Goal: Information Seeking & Learning: Learn about a topic

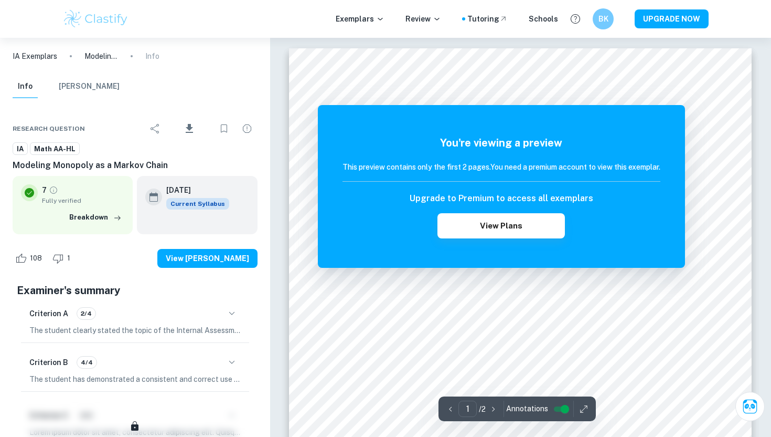
click at [89, 27] on img at bounding box center [95, 18] width 67 height 21
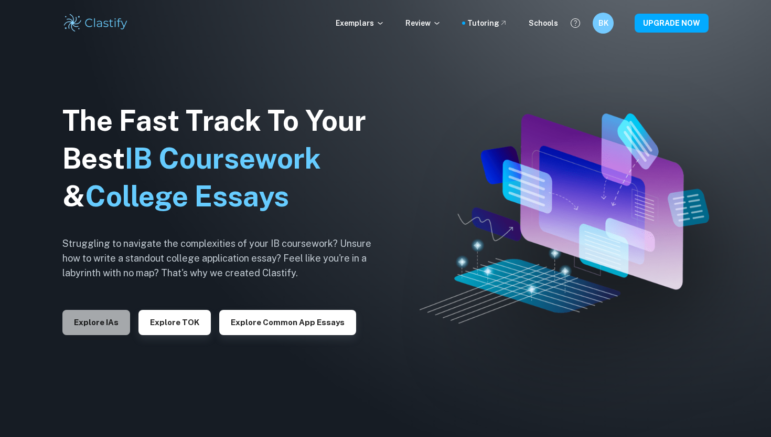
click at [112, 321] on button "Explore IAs" at bounding box center [96, 322] width 68 height 25
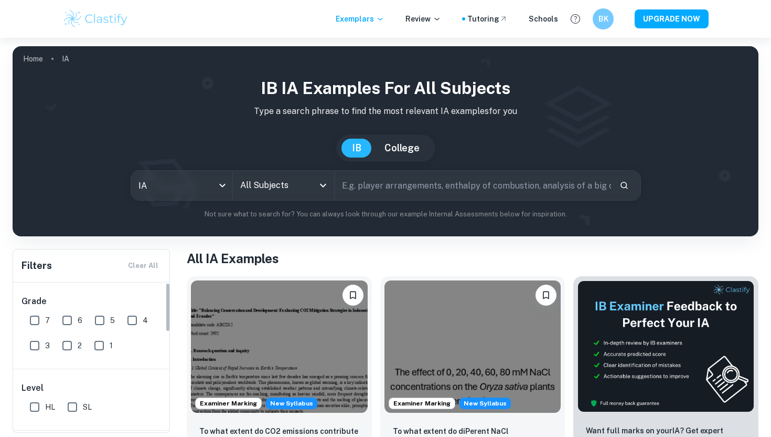
click at [38, 319] on input "7" at bounding box center [34, 320] width 21 height 21
checkbox input "true"
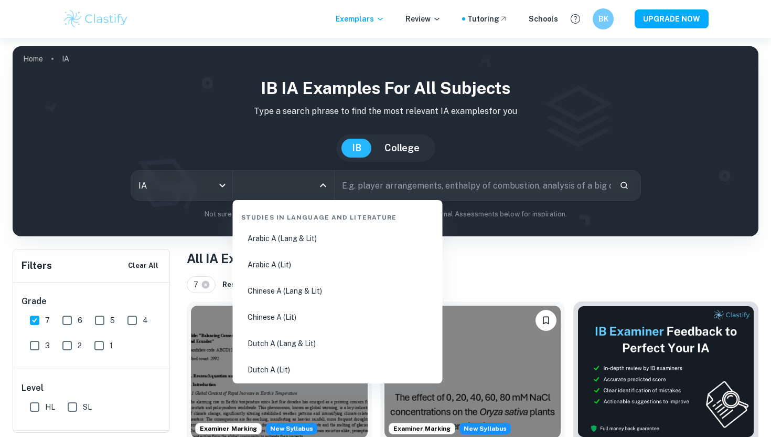
click at [274, 190] on input "All Subjects" at bounding box center [276, 185] width 76 height 20
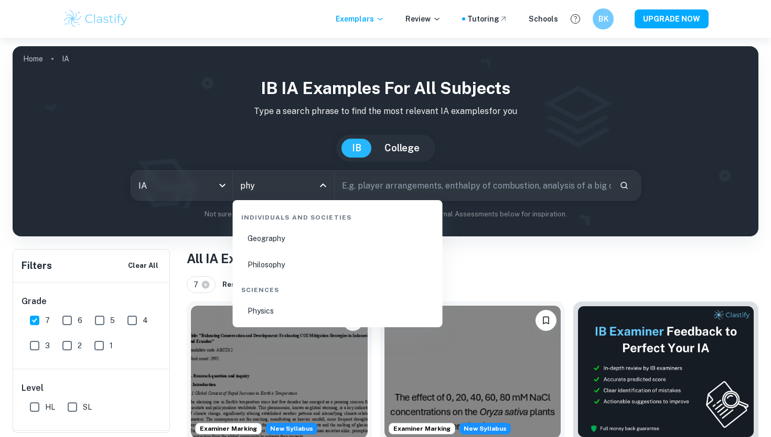
click at [259, 304] on li "Physics" at bounding box center [338, 311] width 202 height 24
type input "Physics"
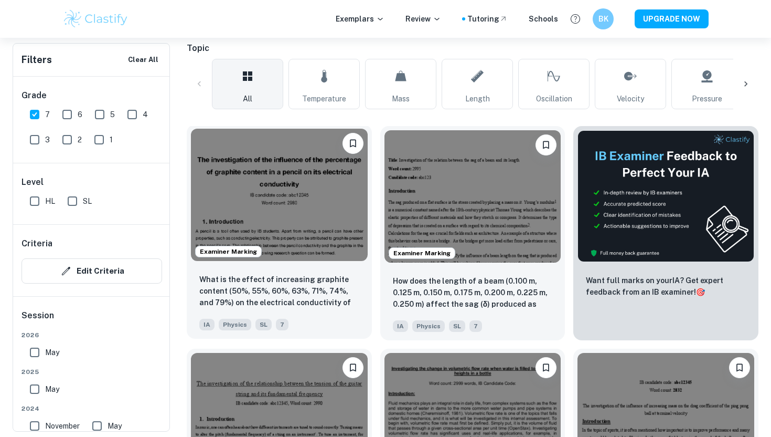
scroll to position [237, 0]
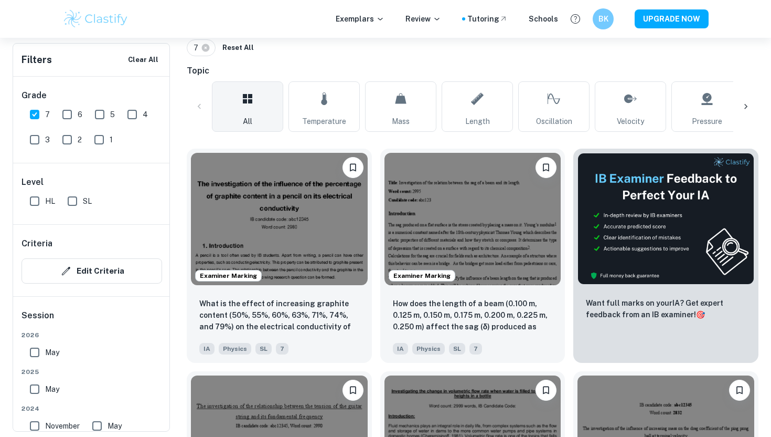
click at [28, 200] on input "HL" at bounding box center [34, 200] width 21 height 21
checkbox input "true"
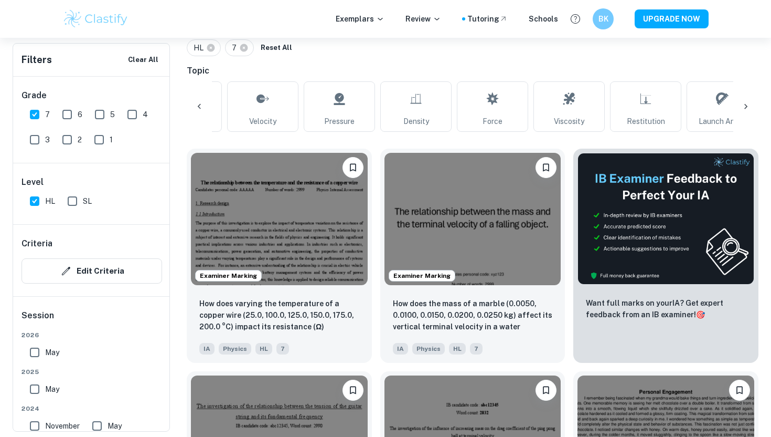
scroll to position [0, 384]
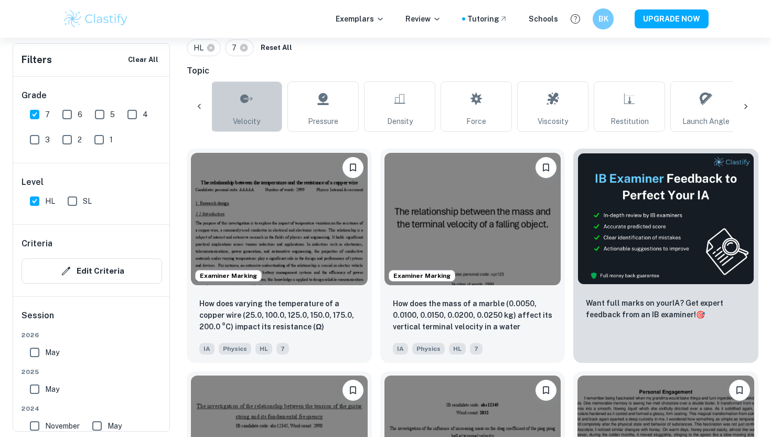
click at [235, 102] on link "Velocity" at bounding box center [246, 106] width 71 height 50
type input "Velocity"
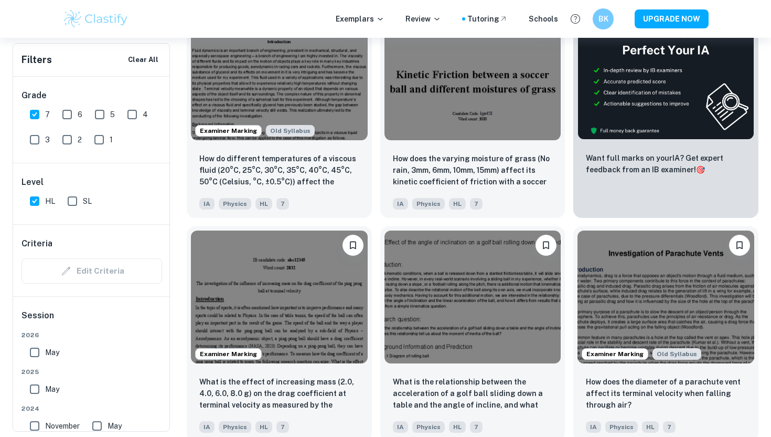
scroll to position [383, 0]
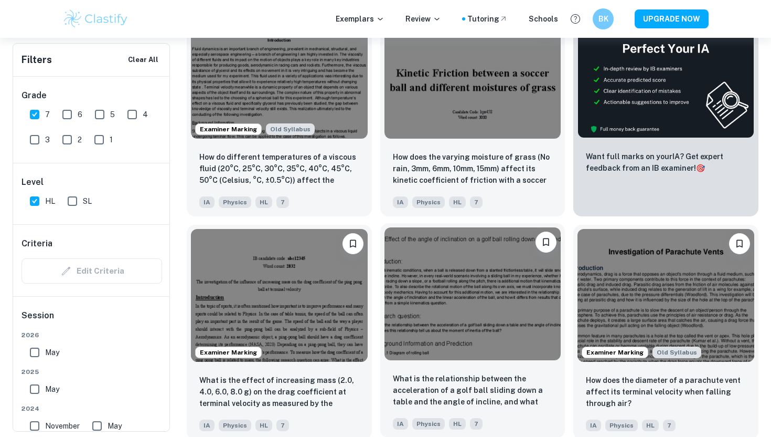
click at [423, 321] on img at bounding box center [473, 293] width 177 height 132
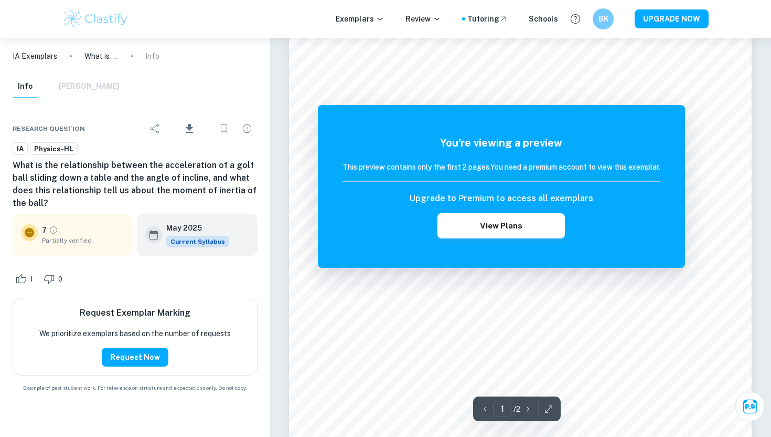
scroll to position [242, 0]
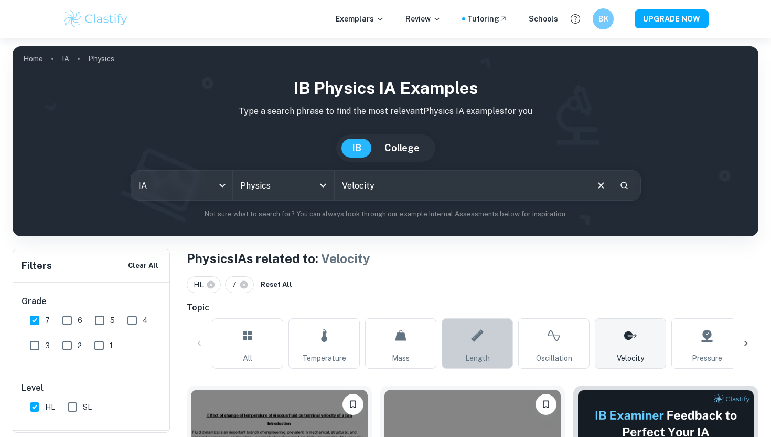
click at [454, 355] on link "Length" at bounding box center [477, 343] width 71 height 50
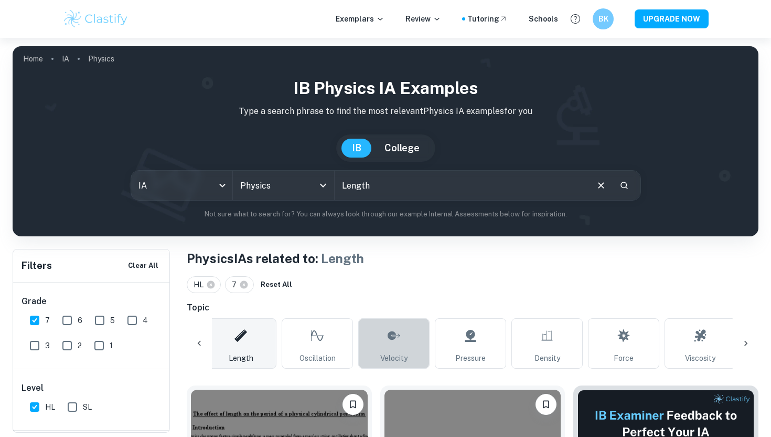
click at [399, 346] on icon at bounding box center [394, 335] width 13 height 25
type input "Velocity"
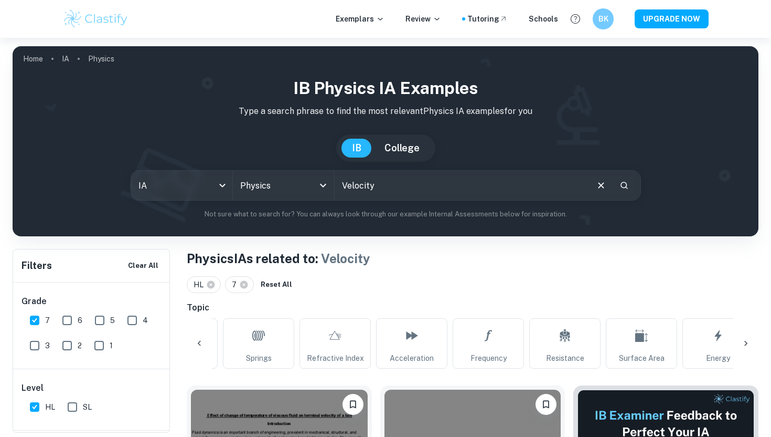
scroll to position [0, 1082]
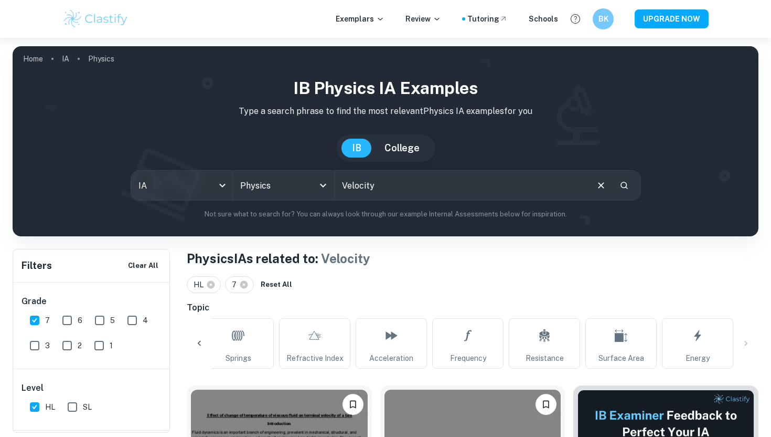
click at [743, 341] on div "All Temperature Mass Length Oscillation Velocity Pressure Density Force Viscosi…" at bounding box center [473, 343] width 572 height 50
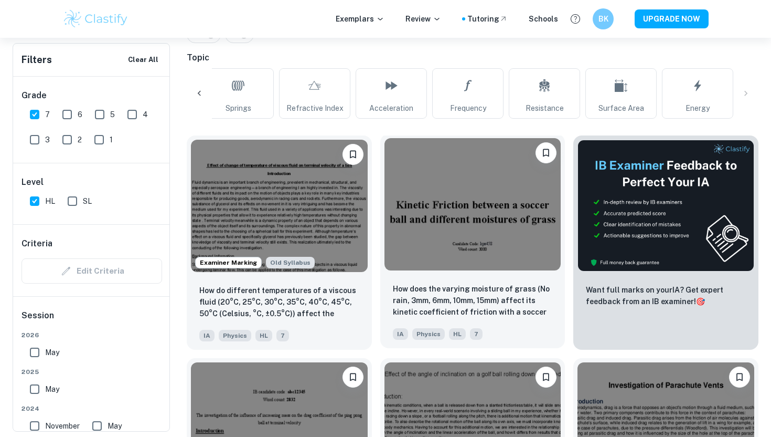
scroll to position [277, 0]
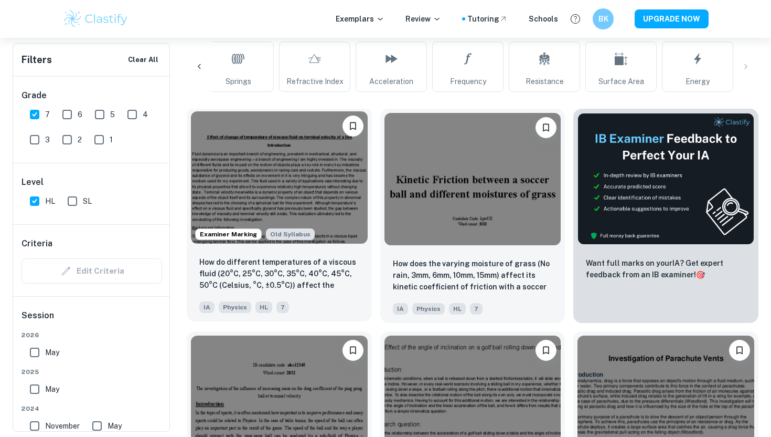
click at [319, 203] on img at bounding box center [279, 177] width 177 height 132
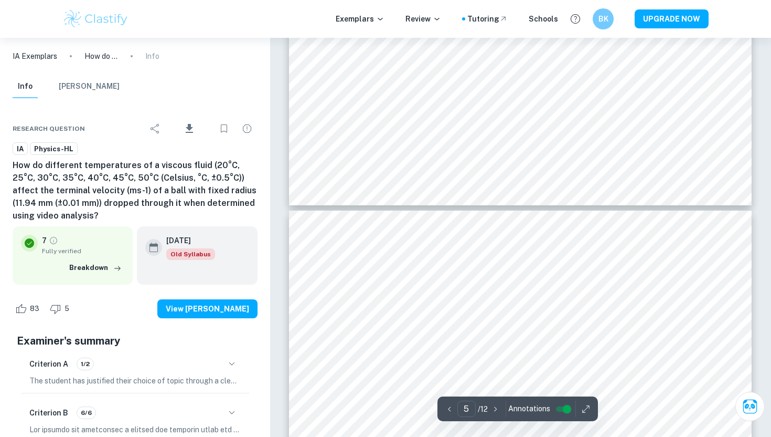
type input "6"
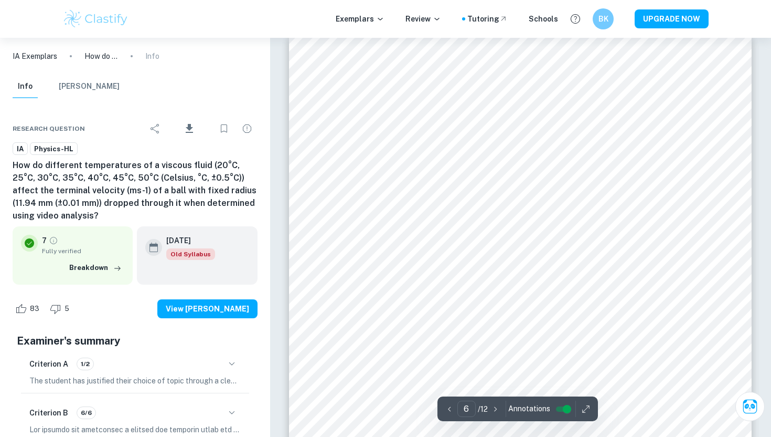
scroll to position [3198, 0]
